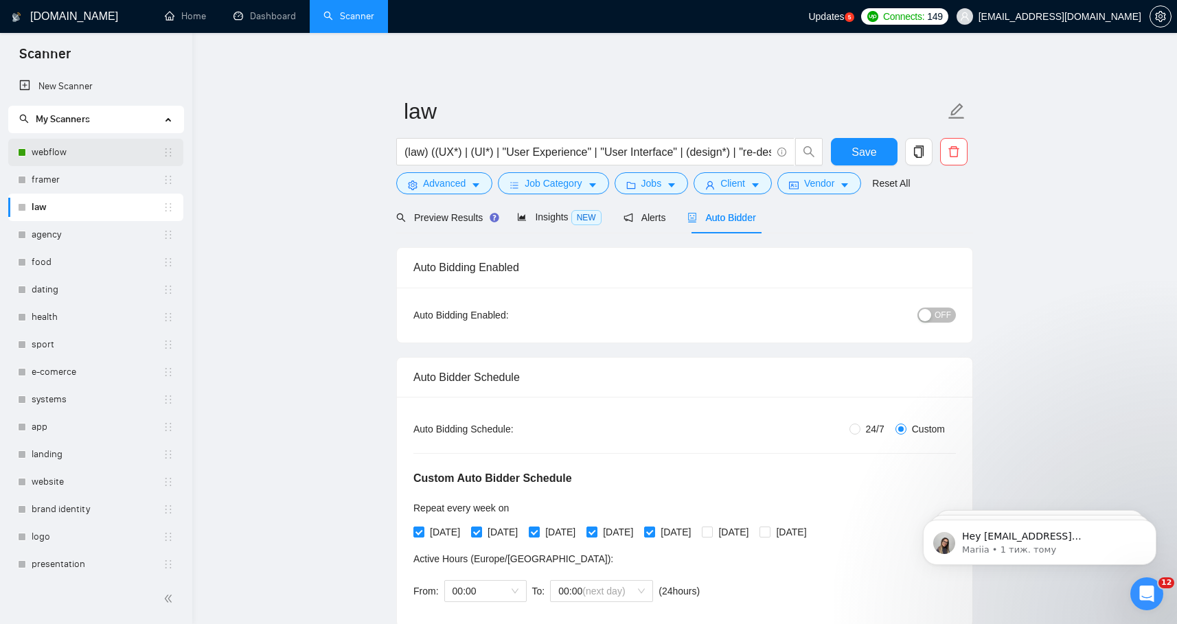
click at [67, 151] on link "webflow" at bounding box center [97, 152] width 131 height 27
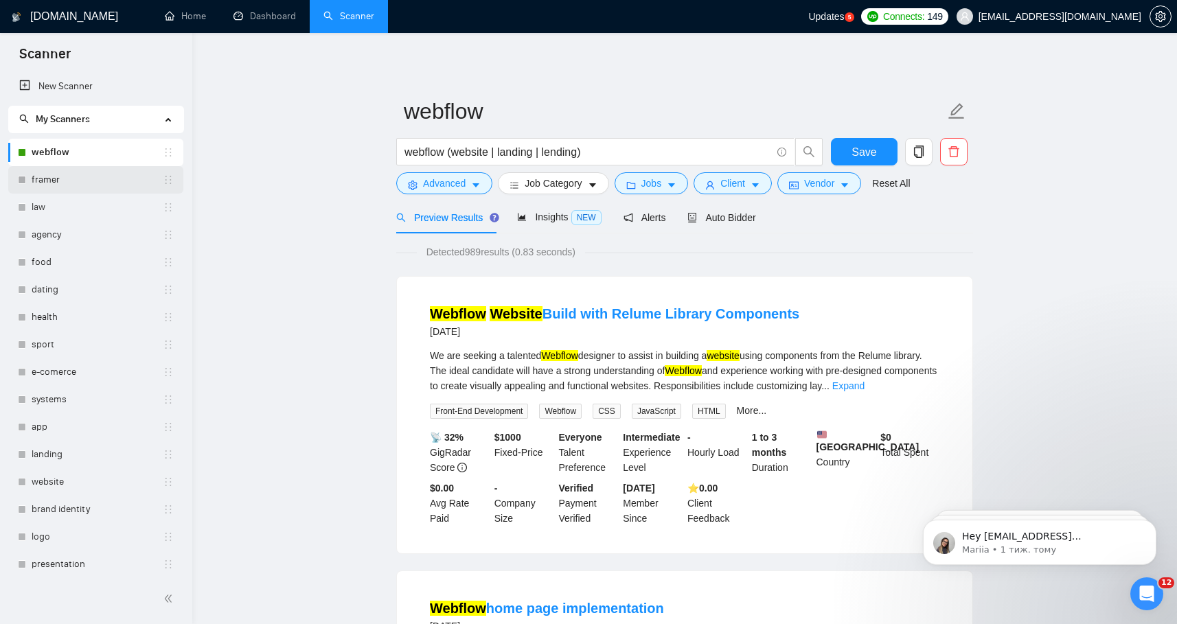
click at [67, 185] on link "framer" at bounding box center [97, 179] width 131 height 27
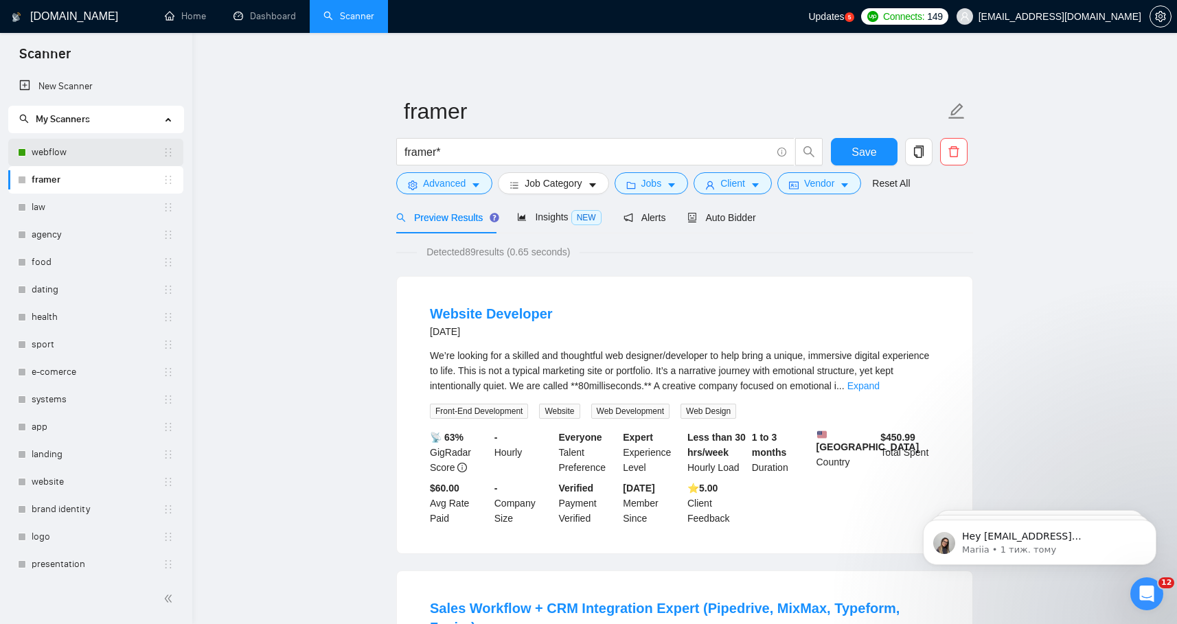
click at [71, 157] on link "webflow" at bounding box center [97, 152] width 131 height 27
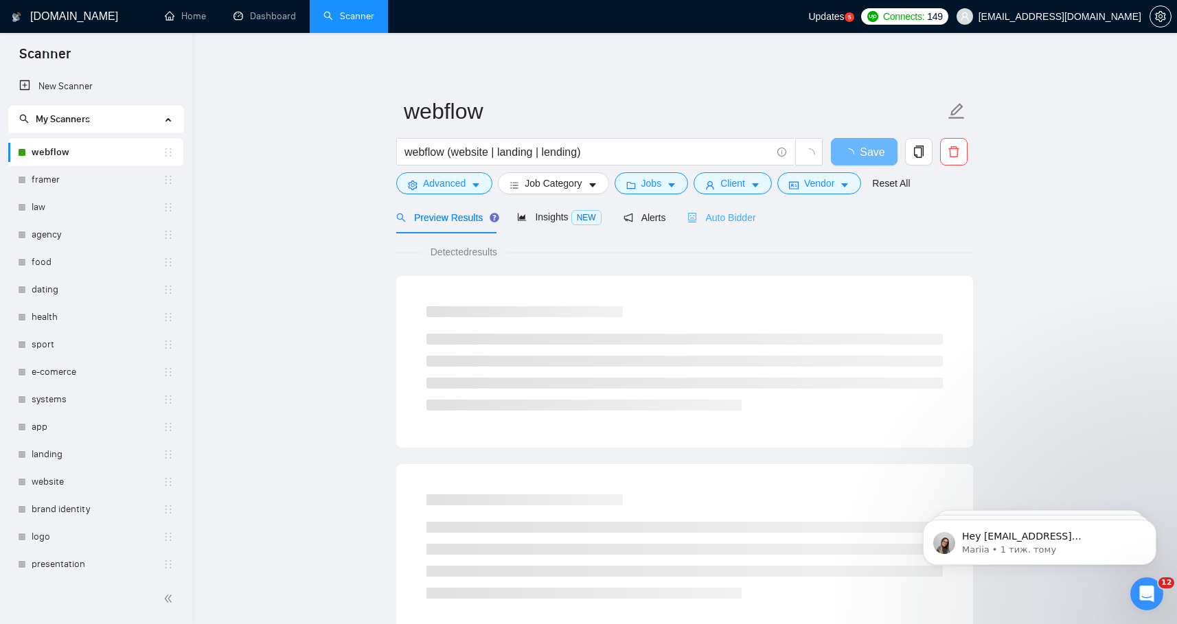
click at [725, 209] on div "Auto Bidder" at bounding box center [722, 217] width 68 height 32
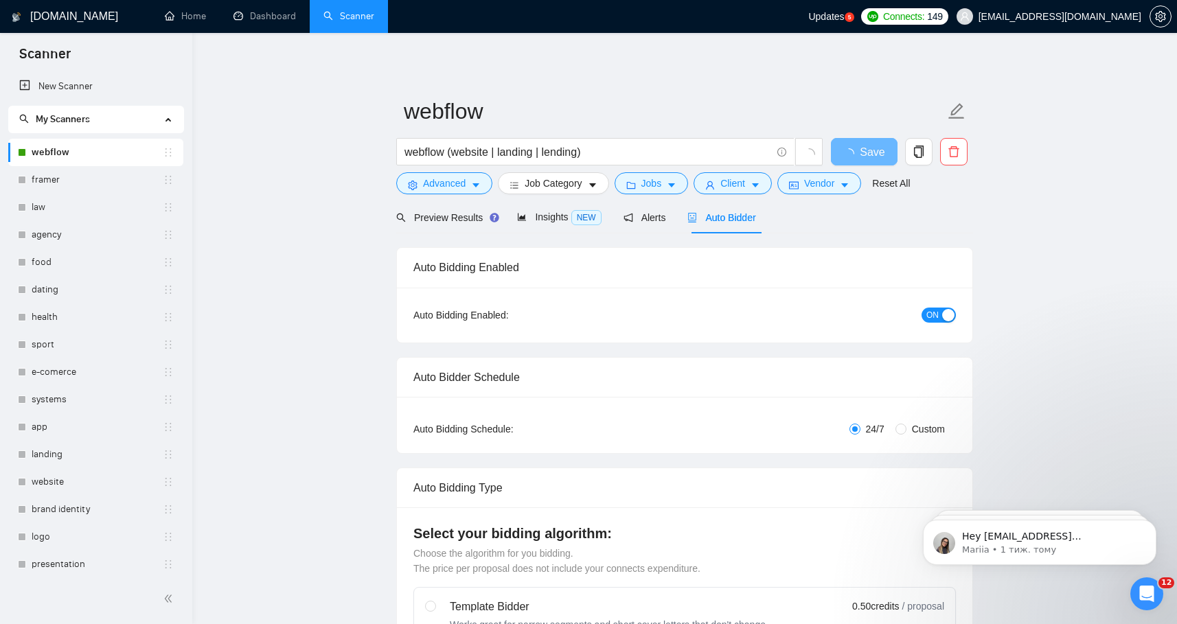
click at [950, 317] on div "button" at bounding box center [948, 315] width 12 height 12
click at [74, 185] on link "framer" at bounding box center [97, 179] width 131 height 27
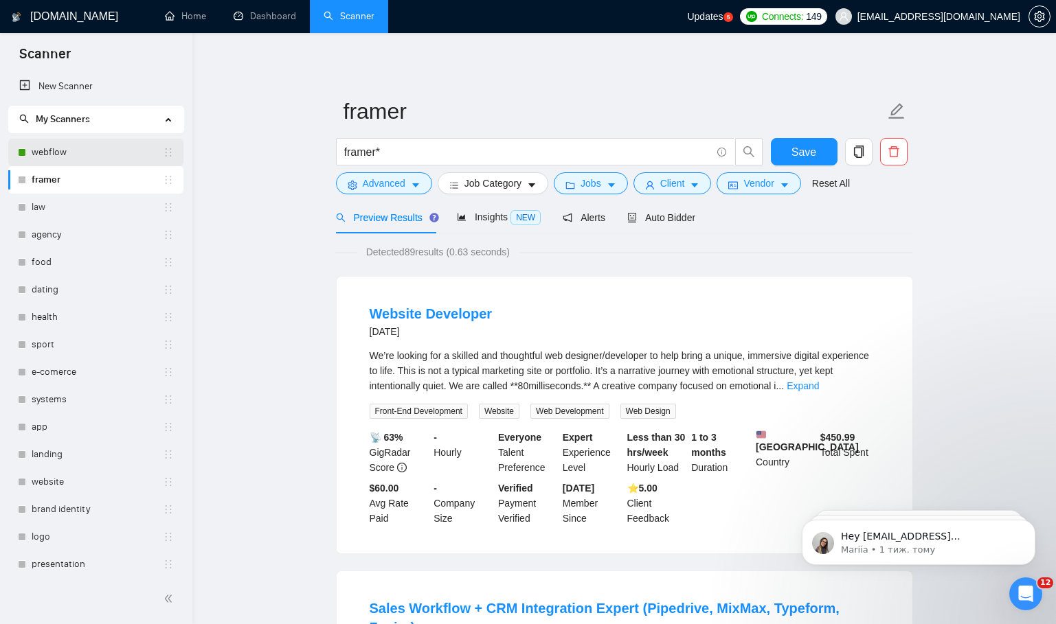
click at [95, 153] on link "webflow" at bounding box center [97, 152] width 131 height 27
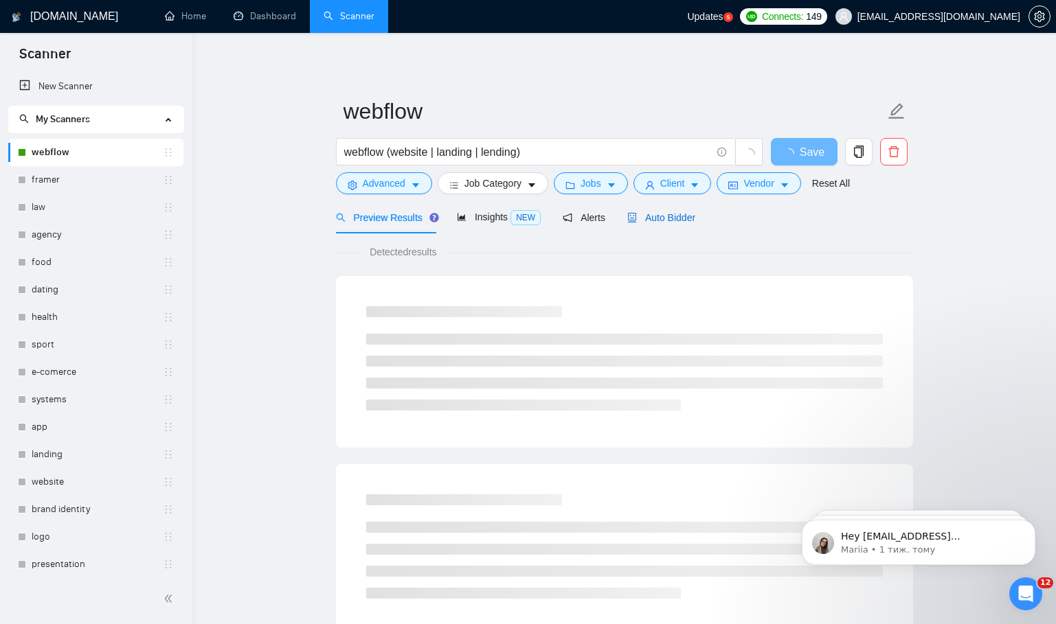
click at [681, 214] on span "Auto Bidder" at bounding box center [661, 217] width 68 height 11
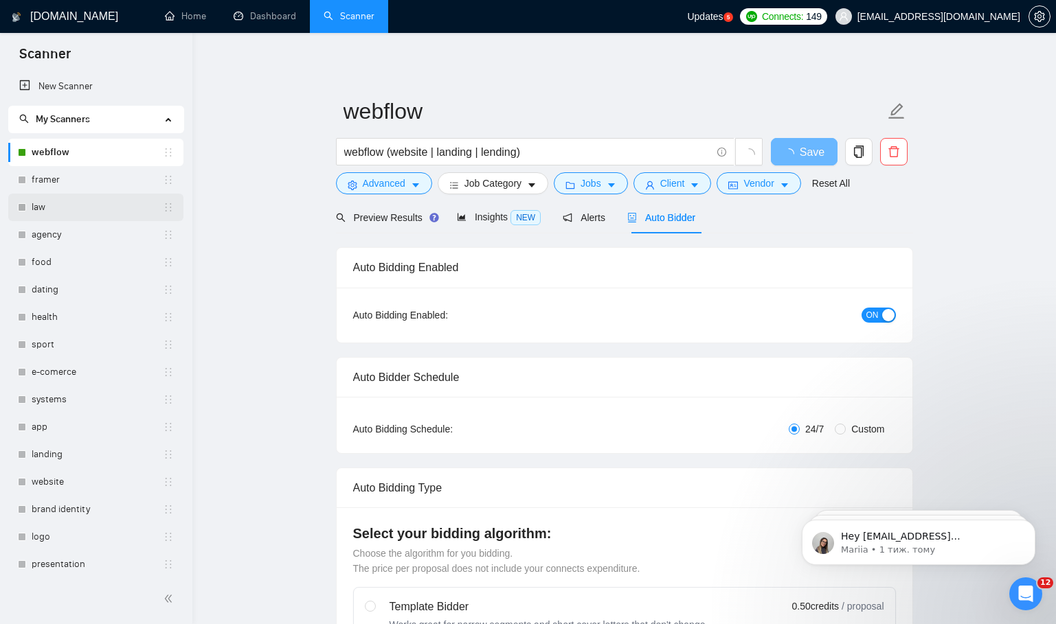
click at [84, 207] on link "law" at bounding box center [97, 207] width 131 height 27
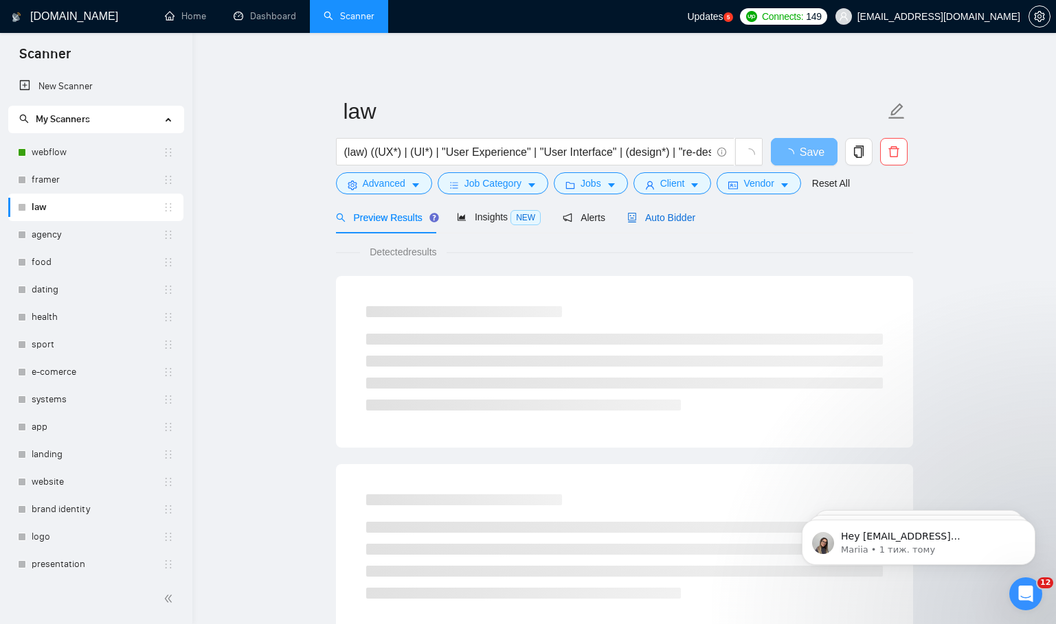
click at [674, 218] on span "Auto Bidder" at bounding box center [661, 217] width 68 height 11
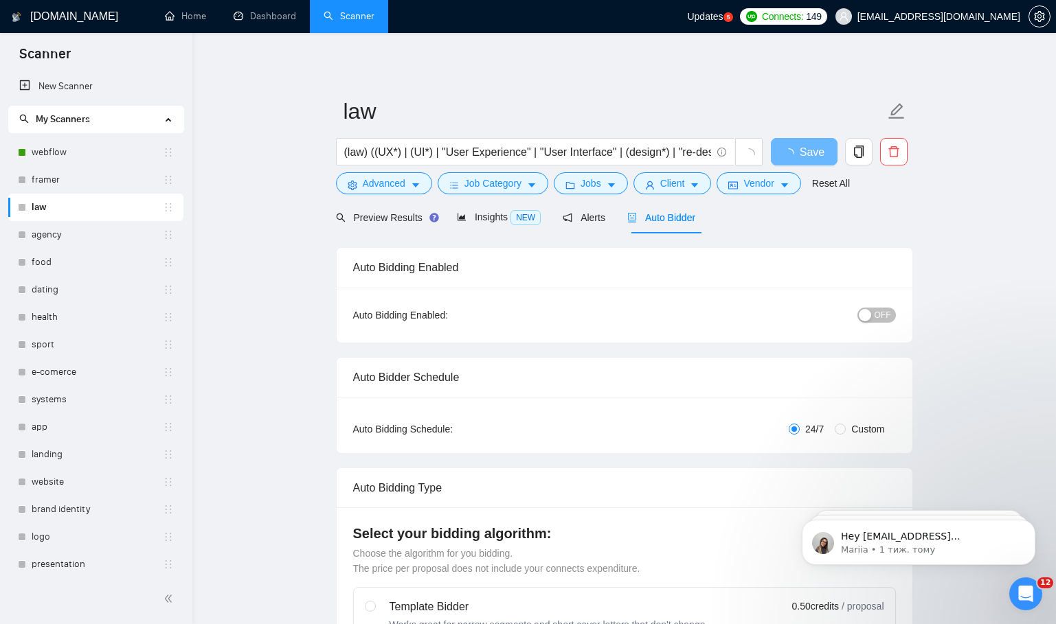
radio input "false"
radio input "true"
checkbox input "true"
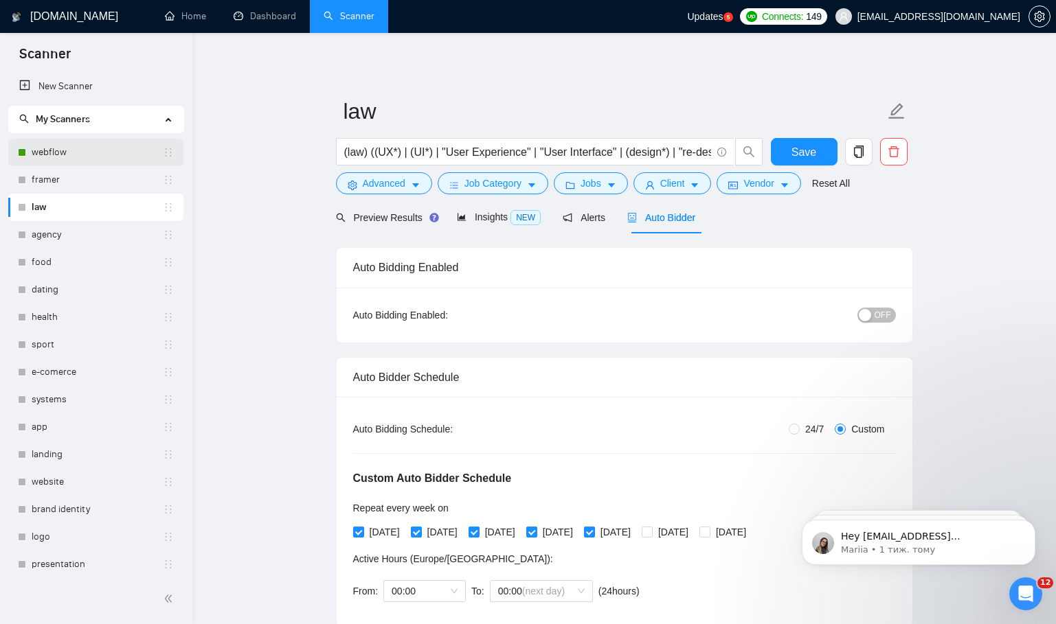
click at [45, 152] on link "webflow" at bounding box center [97, 152] width 131 height 27
